Goal: Task Accomplishment & Management: Use online tool/utility

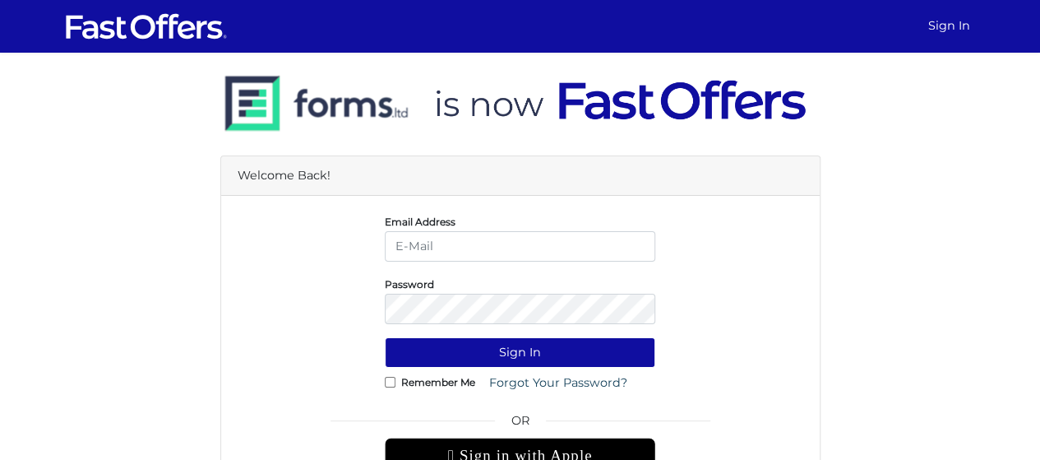
click at [460, 254] on input "email" at bounding box center [520, 246] width 271 height 30
type input "christiangarcia@property.ca"
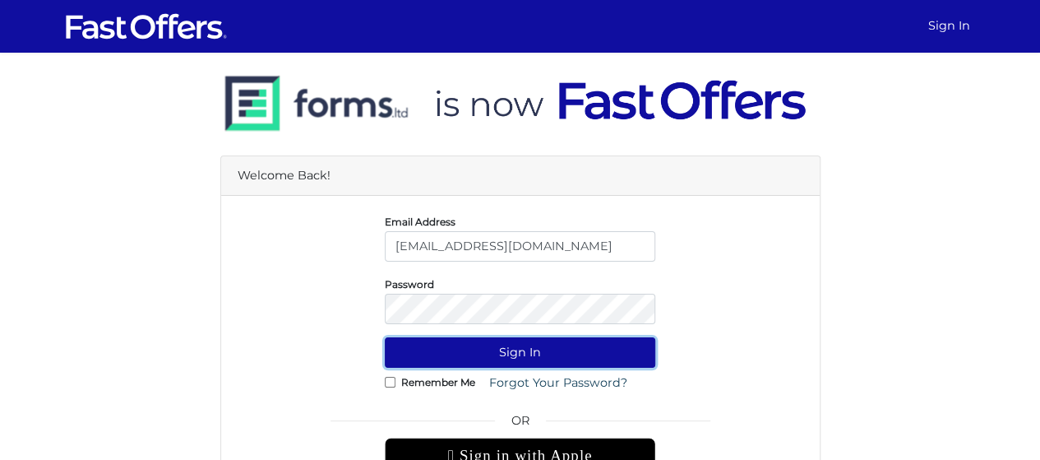
click at [545, 348] on button "Sign In" at bounding box center [520, 352] width 271 height 30
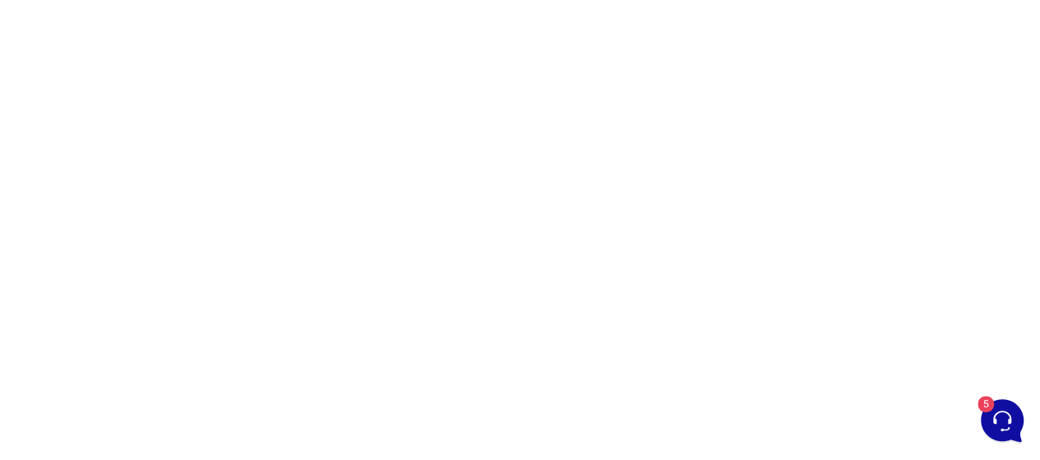
scroll to position [267, 0]
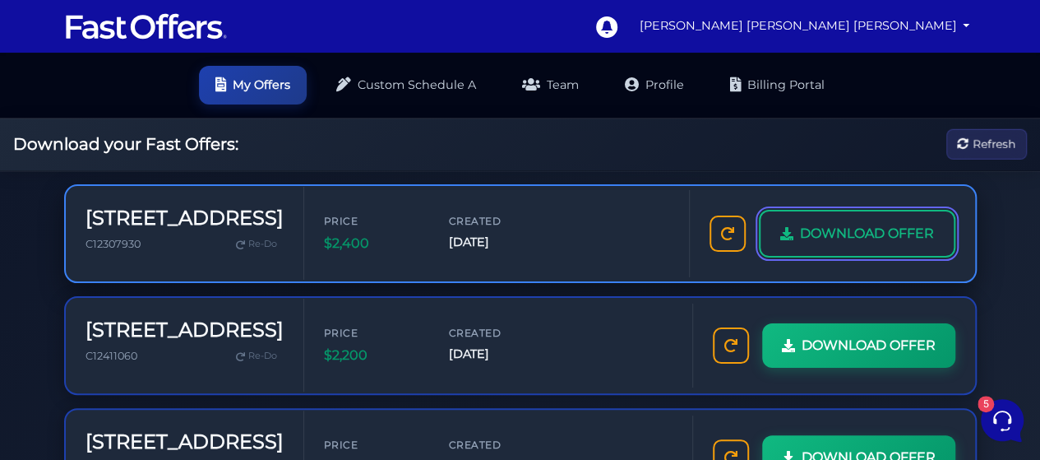
click at [865, 223] on span "DOWNLOAD OFFER" at bounding box center [867, 233] width 134 height 21
